Goal: Check status

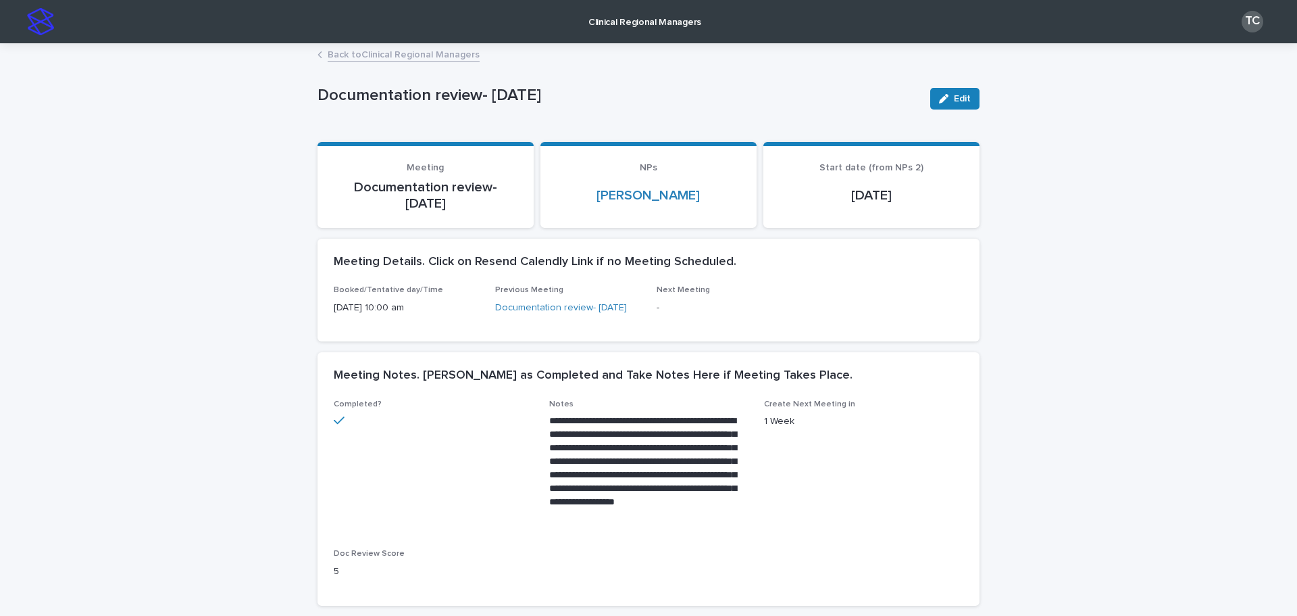
click at [440, 50] on link "Back to Clinical Regional Managers" at bounding box center [404, 54] width 152 height 16
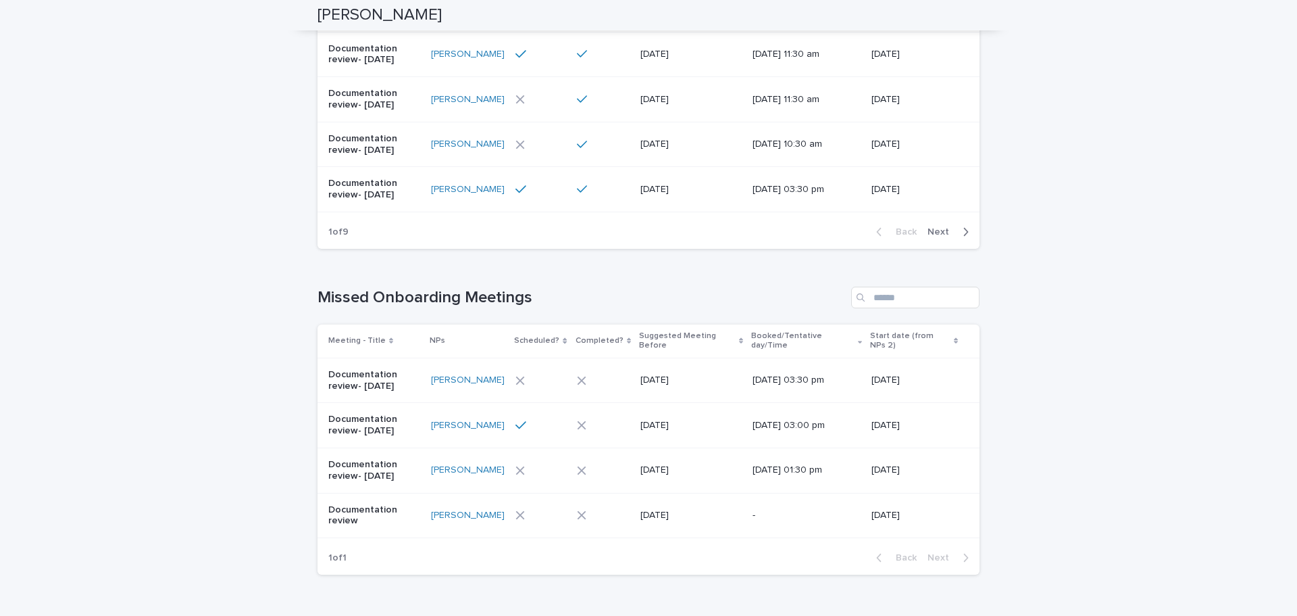
scroll to position [1136, 0]
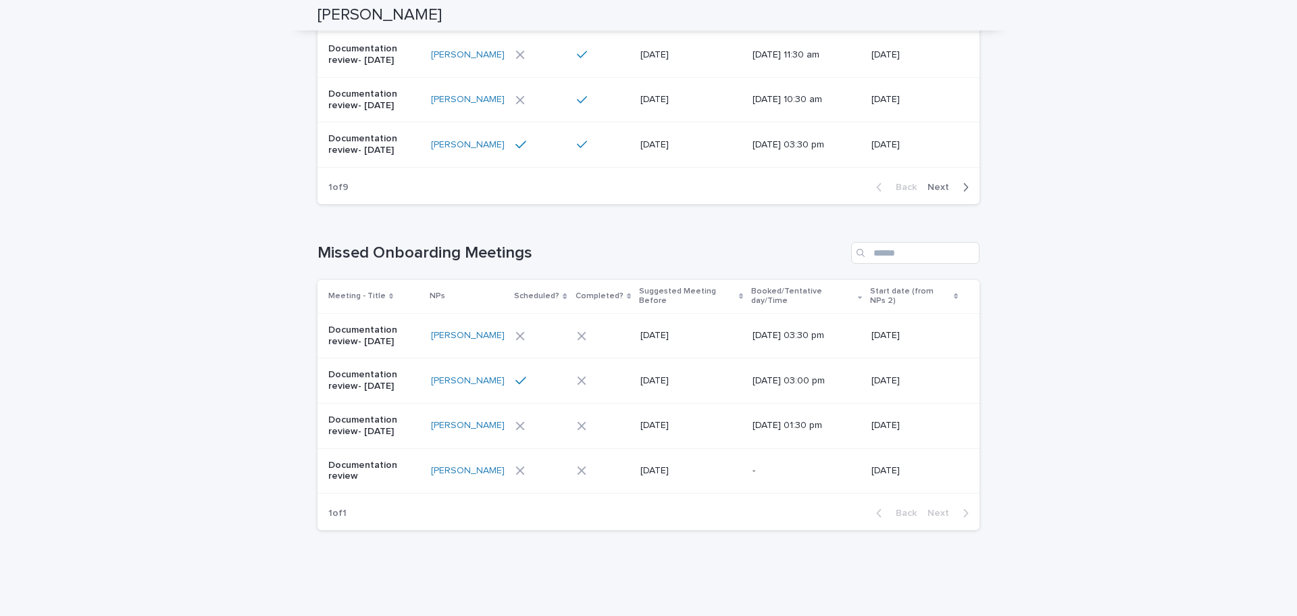
click at [551, 374] on div at bounding box center [540, 380] width 48 height 12
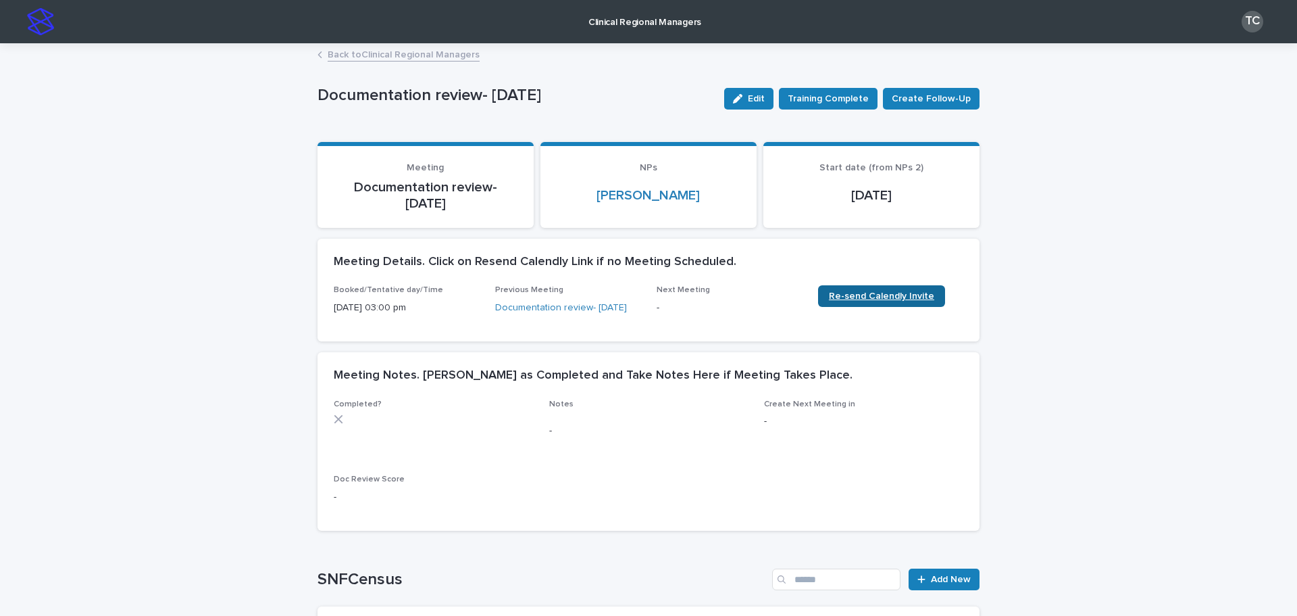
click at [859, 296] on span "Re-send Calendly Invite" at bounding box center [881, 295] width 105 height 9
click at [422, 57] on link "Back to Clinical Regional Managers" at bounding box center [404, 54] width 152 height 16
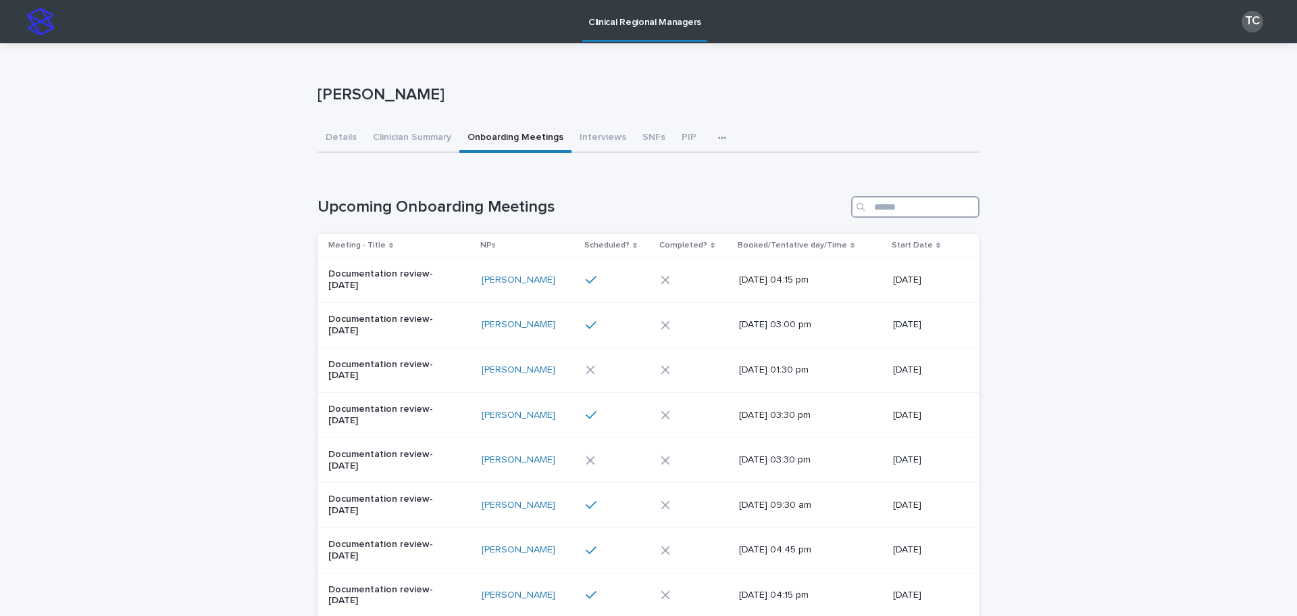
click at [897, 204] on input "Search" at bounding box center [915, 207] width 128 height 22
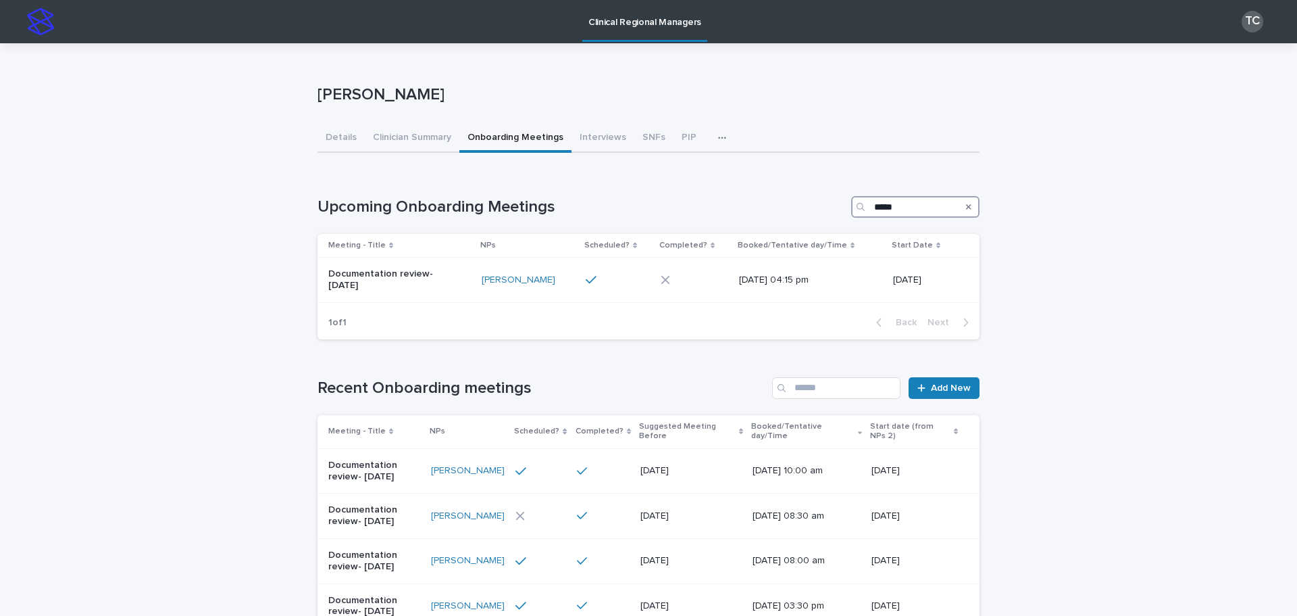
type input "*****"
